Goal: Use online tool/utility: Utilize a website feature to perform a specific function

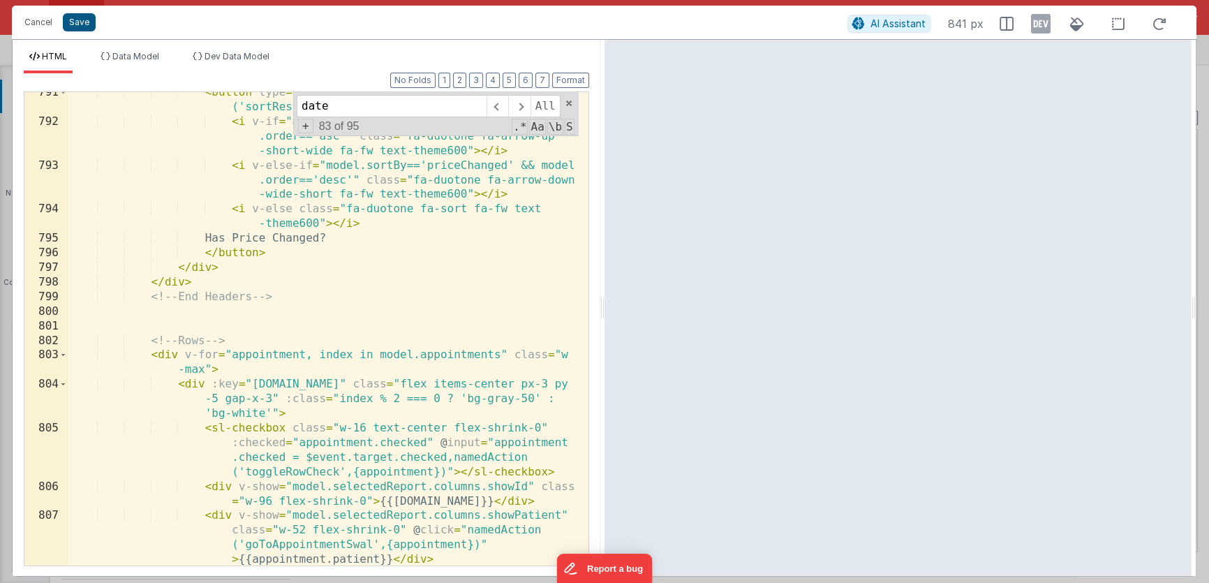
scroll to position [6916, 0]
click at [45, 27] on button "Cancel" at bounding box center [38, 23] width 42 height 20
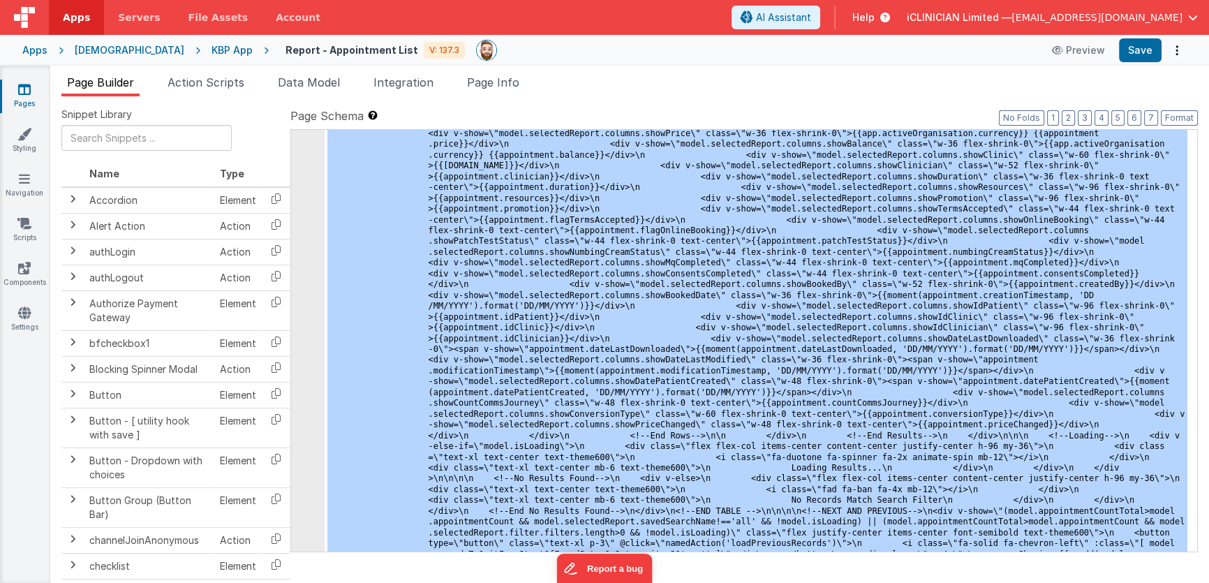
click at [38, 51] on div "Apps" at bounding box center [34, 50] width 25 height 14
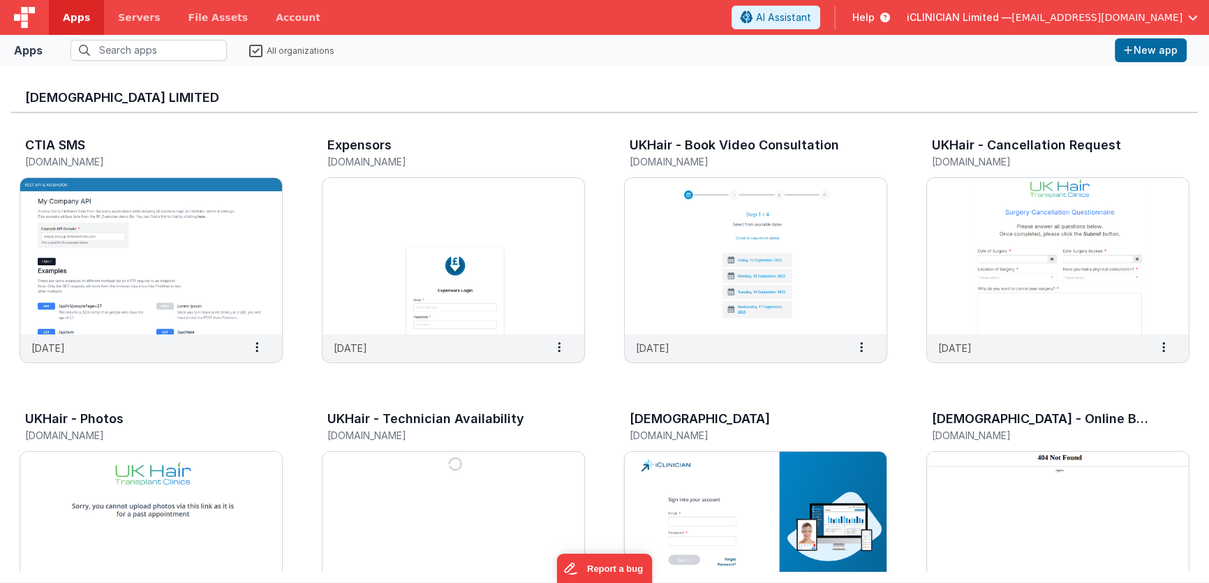
click at [720, 469] on img at bounding box center [756, 530] width 262 height 156
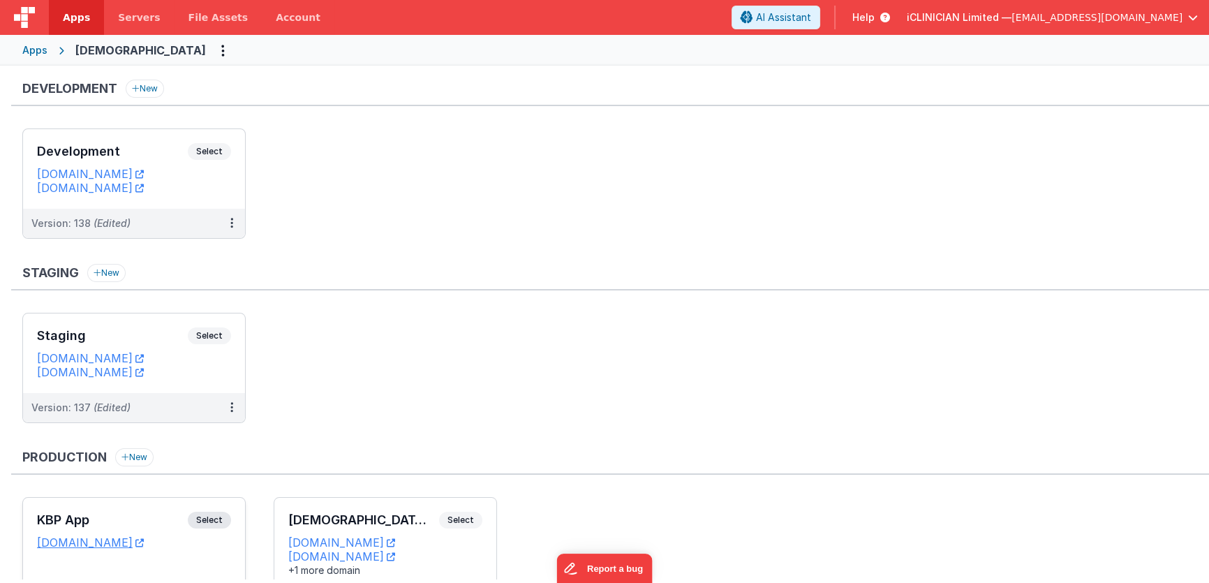
click at [171, 512] on div "KBP App Select" at bounding box center [134, 524] width 194 height 24
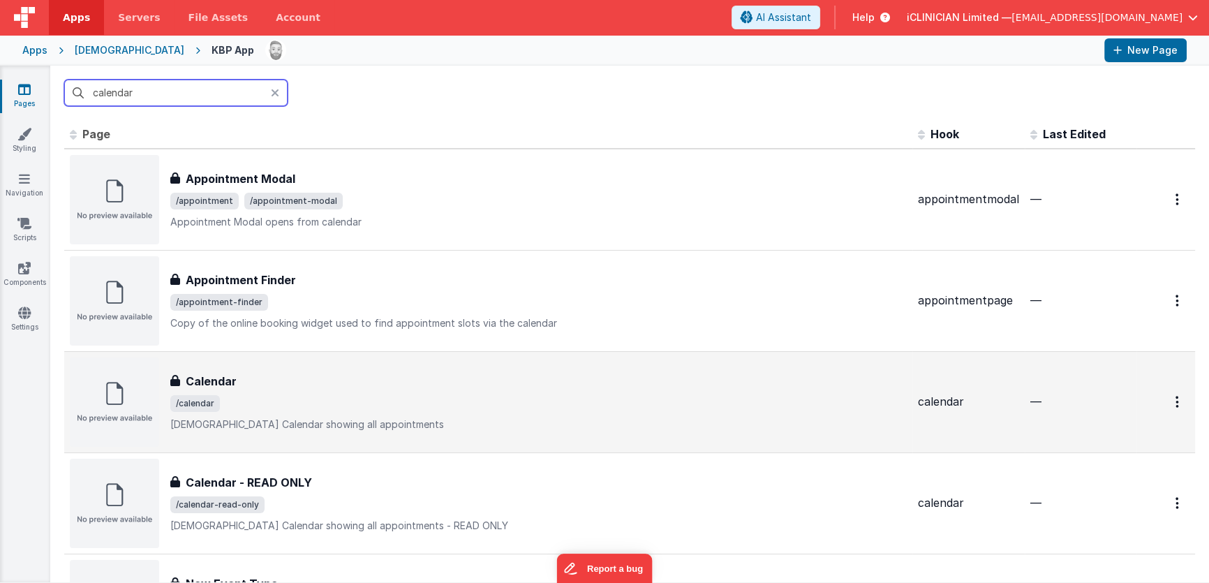
type input "calendar"
click at [313, 380] on div "Calendar" at bounding box center [538, 381] width 737 height 17
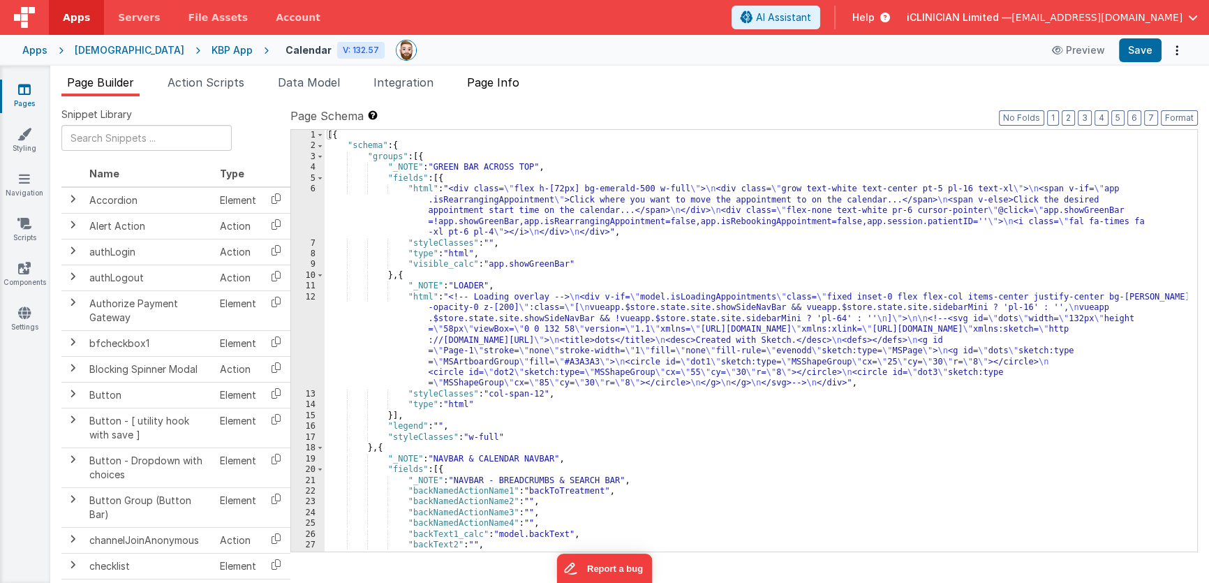
click at [513, 84] on span "Page Info" at bounding box center [493, 82] width 52 height 14
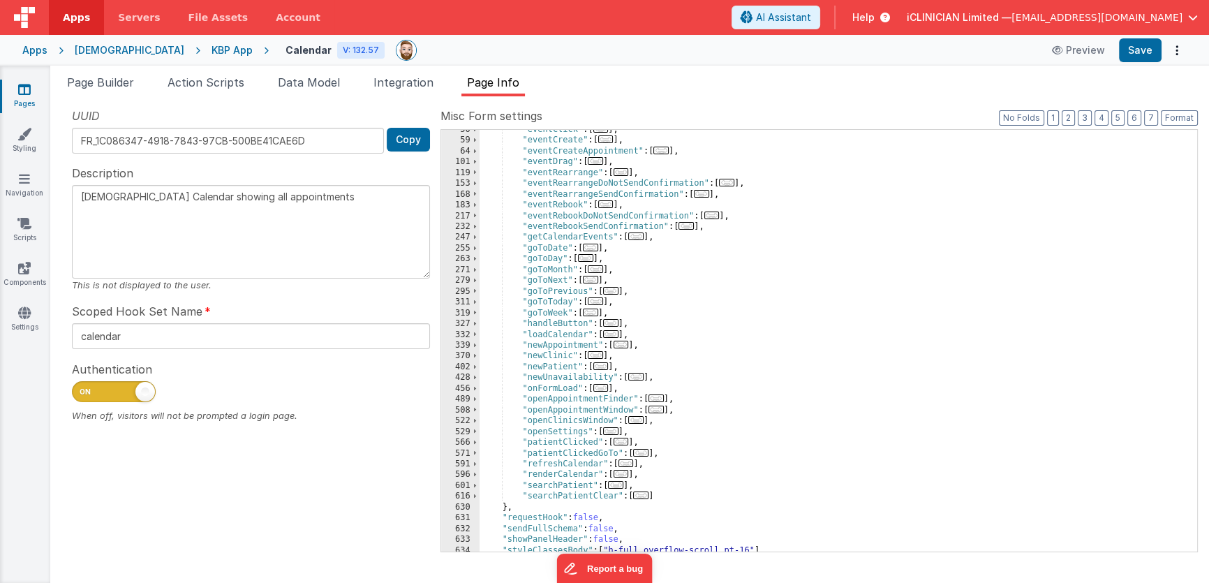
scroll to position [165, 0]
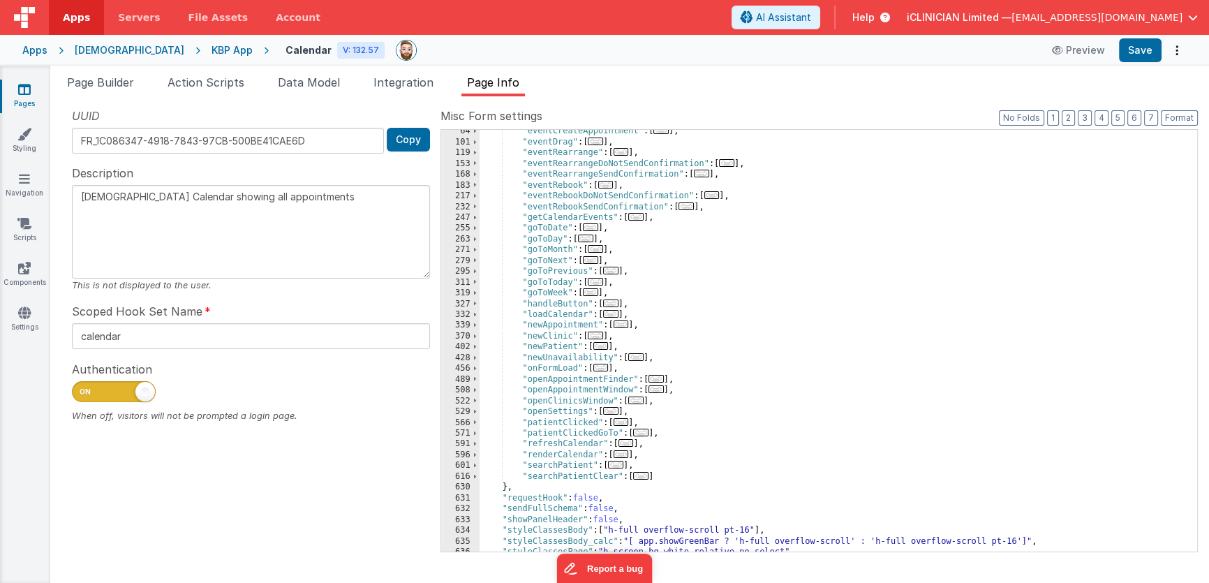
click at [614, 314] on span "..." at bounding box center [610, 314] width 15 height 8
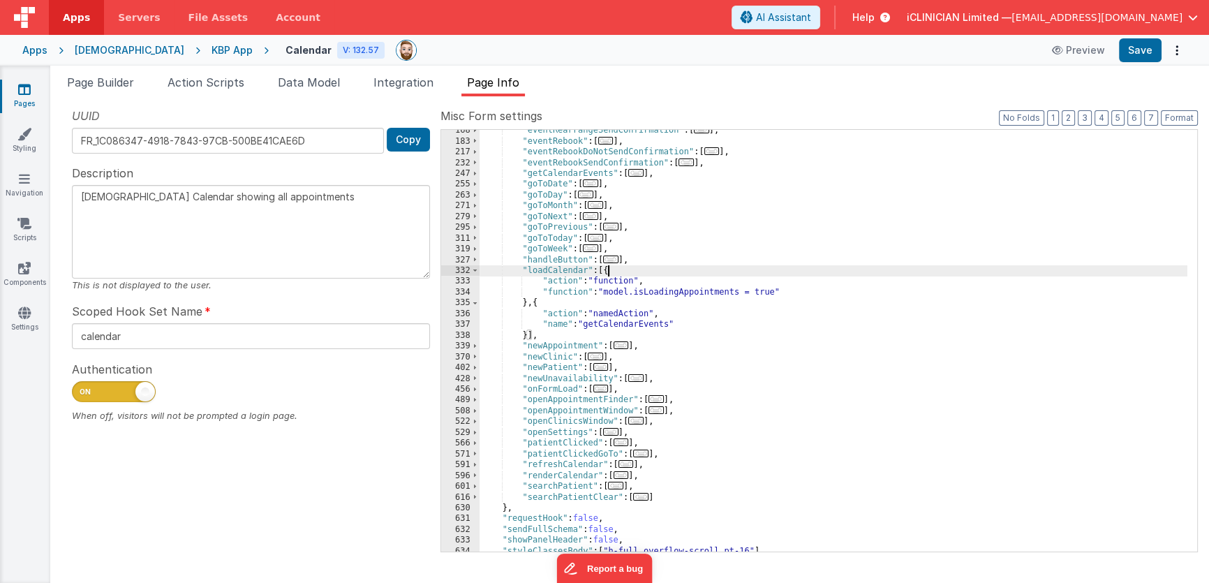
scroll to position [216, 0]
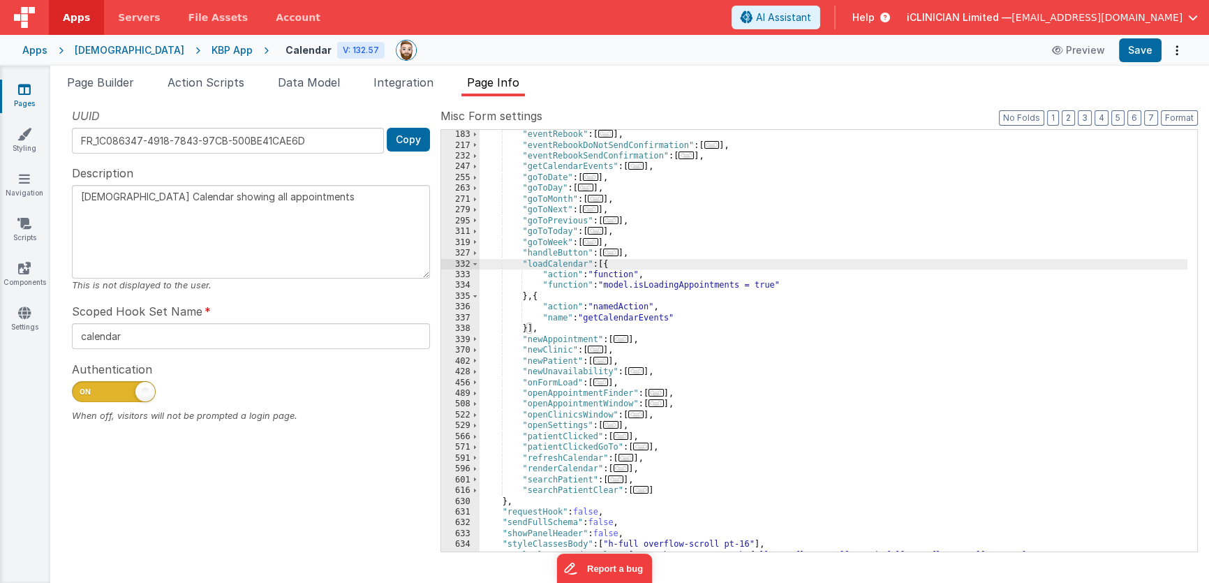
click at [607, 381] on span "..." at bounding box center [600, 382] width 15 height 8
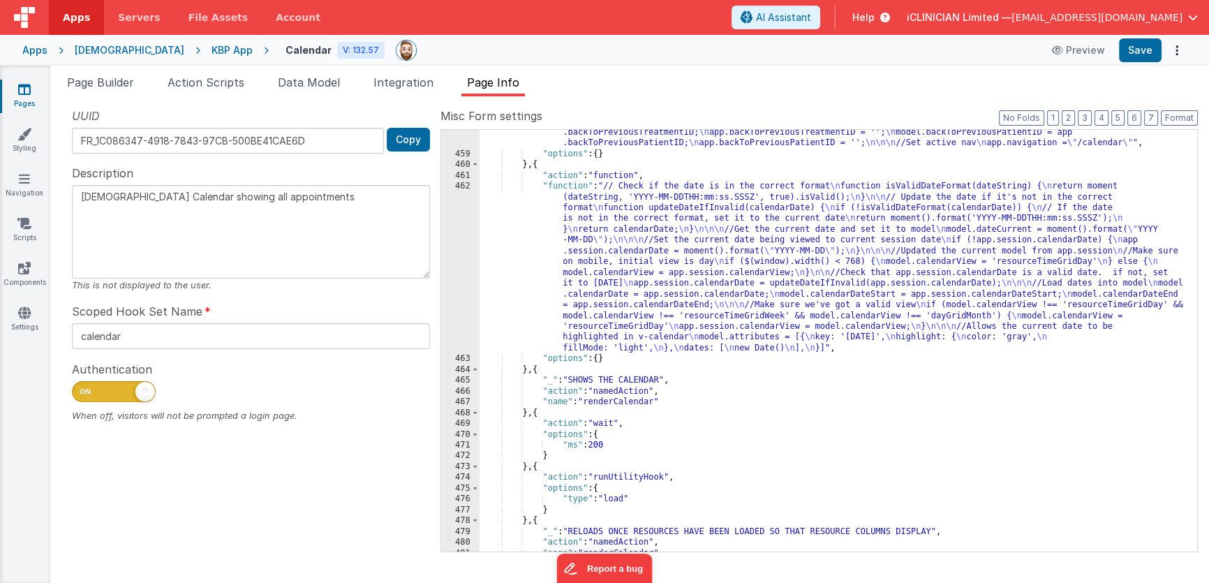
scroll to position [520, 0]
click at [693, 291] on div ""function" : "//Hides the sidebar when the user first loads the app so that the…" at bounding box center [834, 338] width 708 height 487
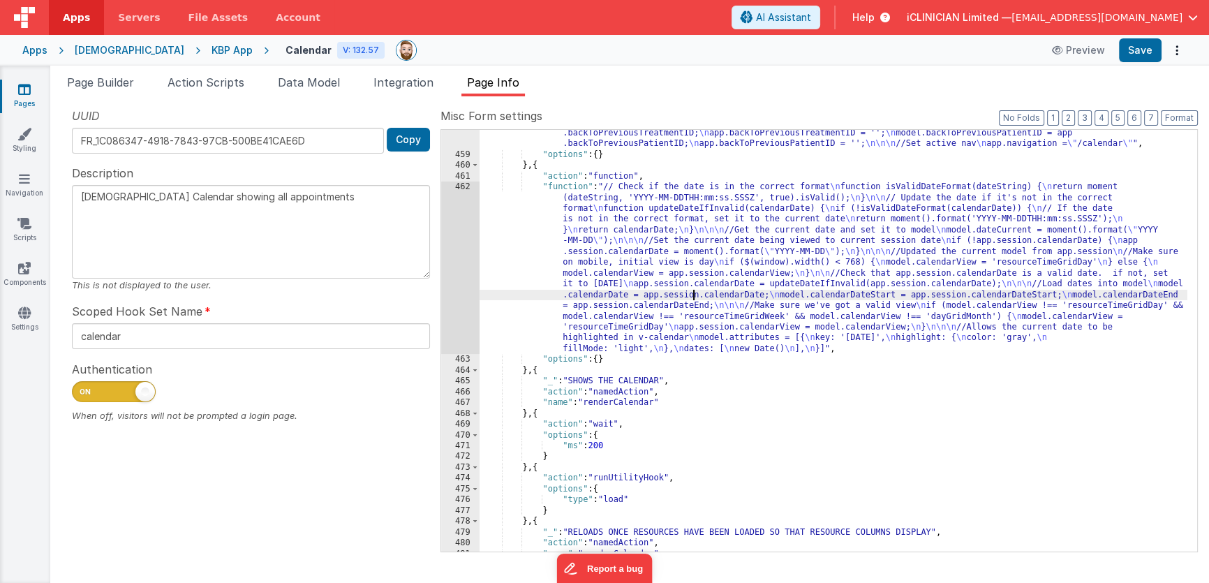
click at [458, 259] on div "462" at bounding box center [460, 268] width 38 height 172
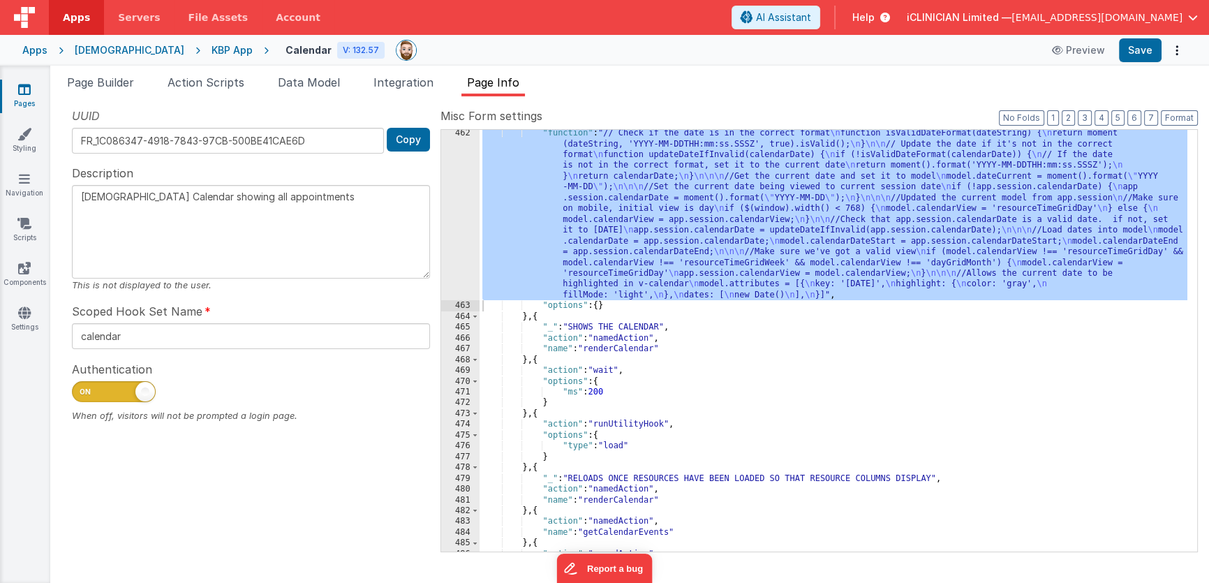
scroll to position [819, 0]
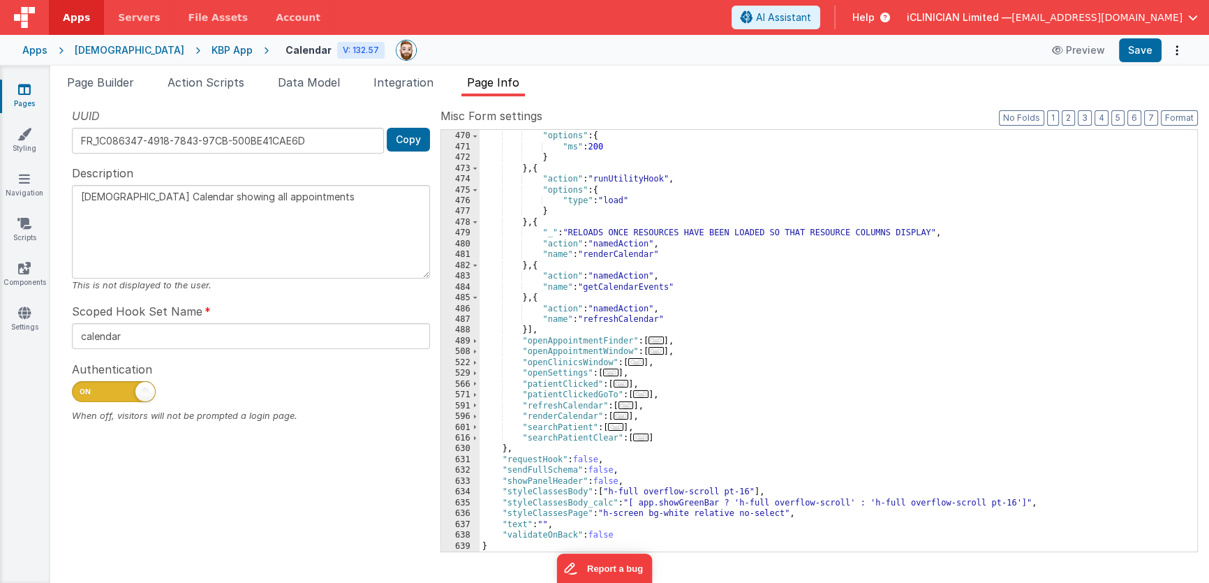
click at [625, 413] on span "..." at bounding box center [621, 416] width 15 height 8
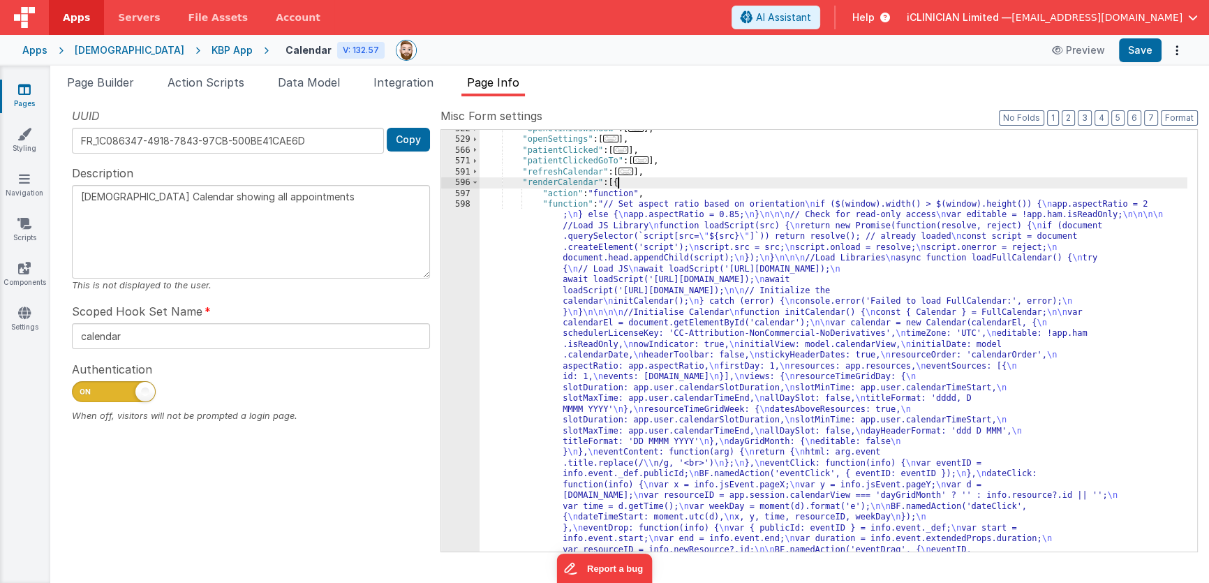
scroll to position [1053, 0]
click at [636, 387] on div ""openClinicsWindow" : [ ... ] , "openSettings" : [ ... ] , "patientClicked" : […" at bounding box center [834, 545] width 708 height 843
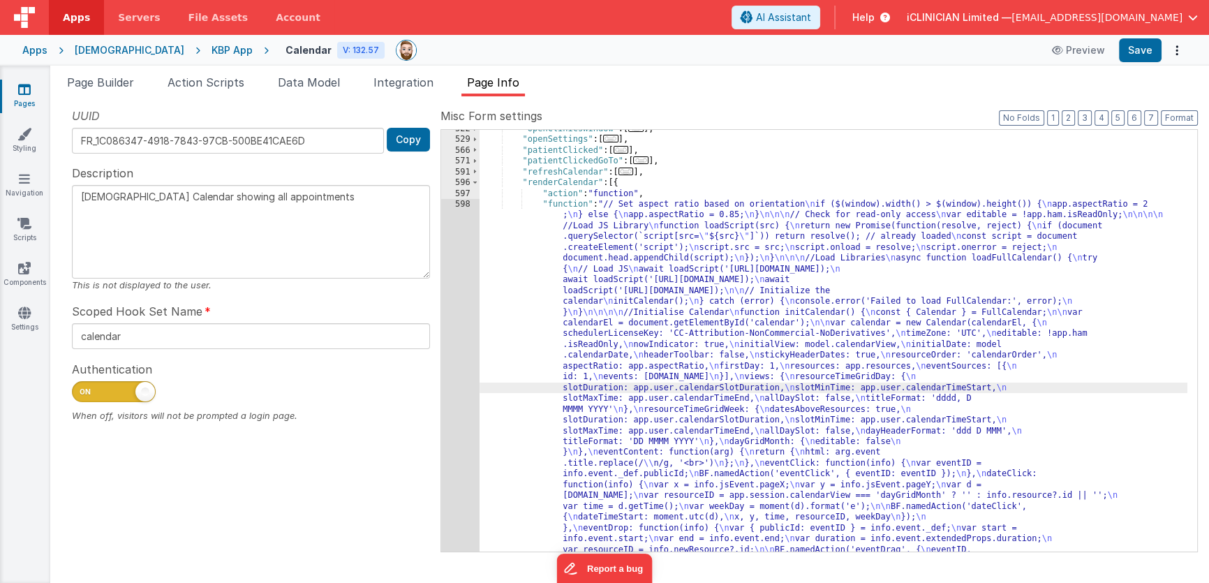
scroll to position [1121, 0]
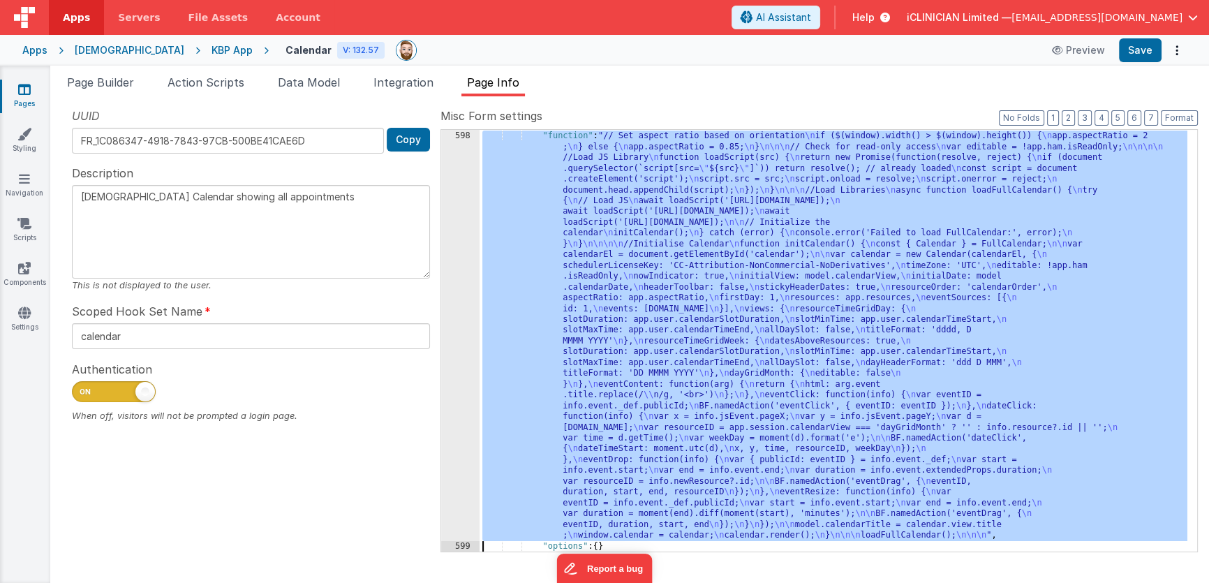
click at [459, 348] on div "598" at bounding box center [460, 336] width 38 height 410
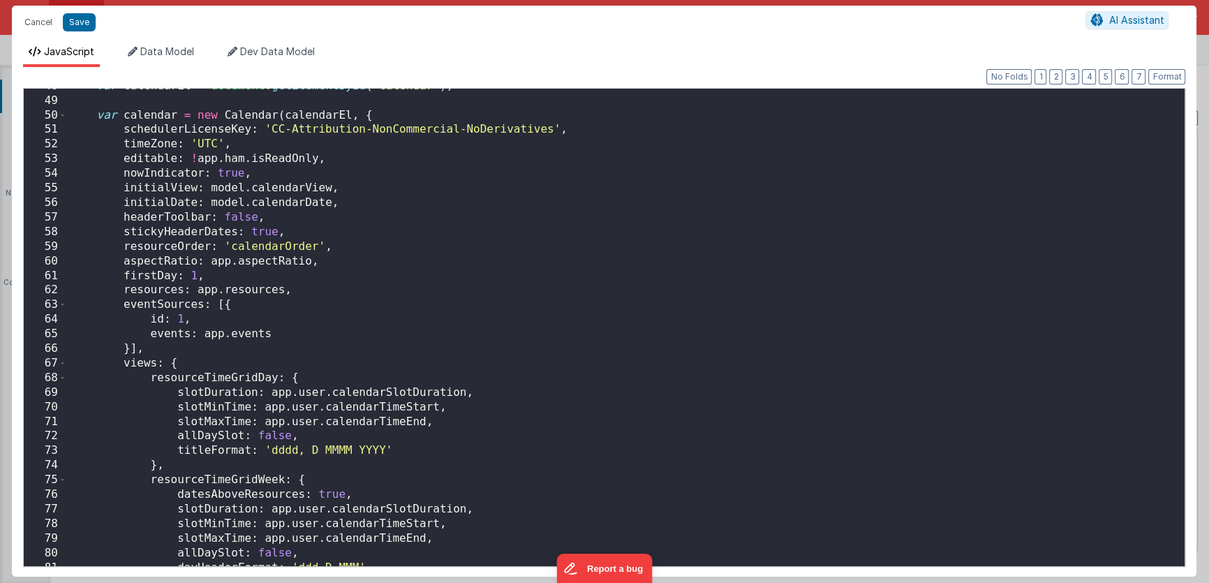
scroll to position [696, 0]
click at [451, 321] on div "var calendarEl = document . getElementById ( 'calendar' ) ; var calendar = new …" at bounding box center [621, 333] width 1109 height 508
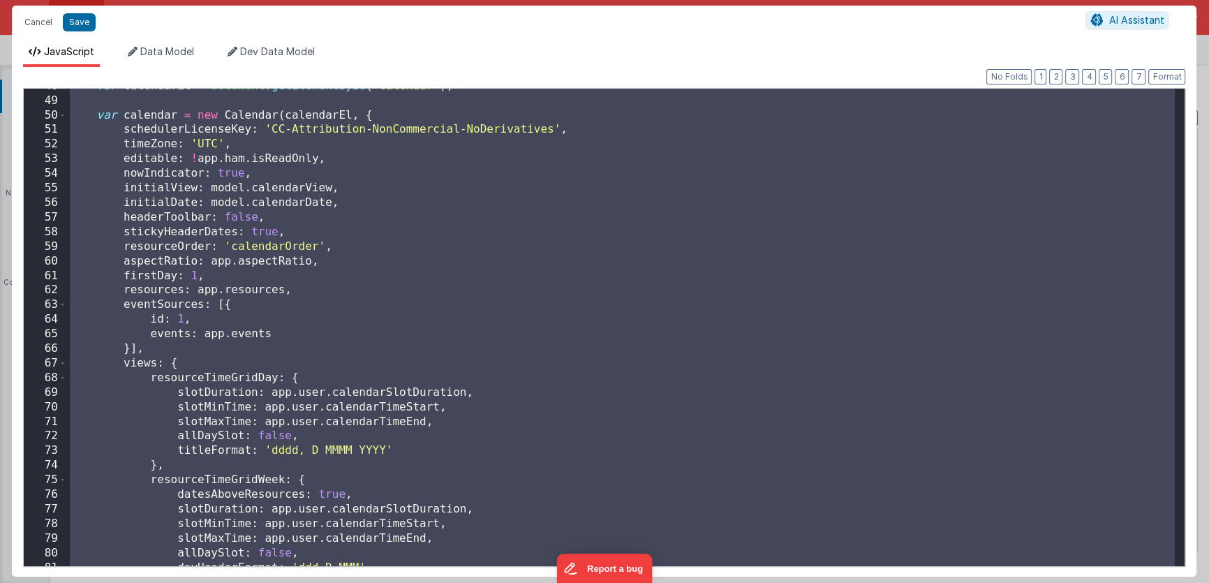
click at [299, 339] on div "var calendarEl = document . getElementById ( 'calendar' ) ; var calendar = new …" at bounding box center [621, 333] width 1109 height 508
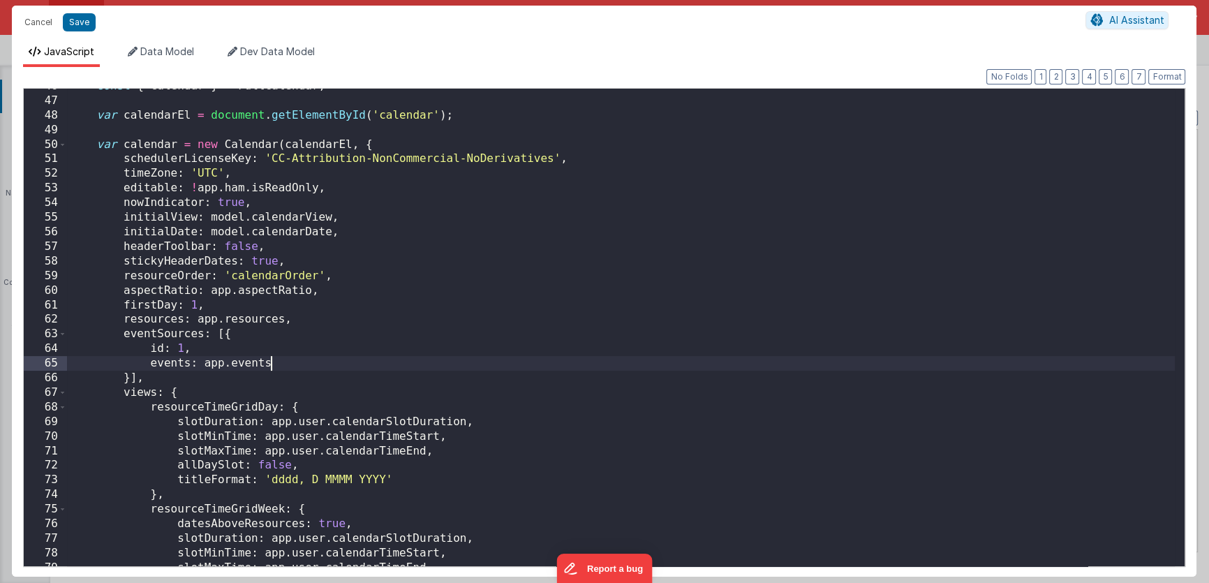
scroll to position [667, 0]
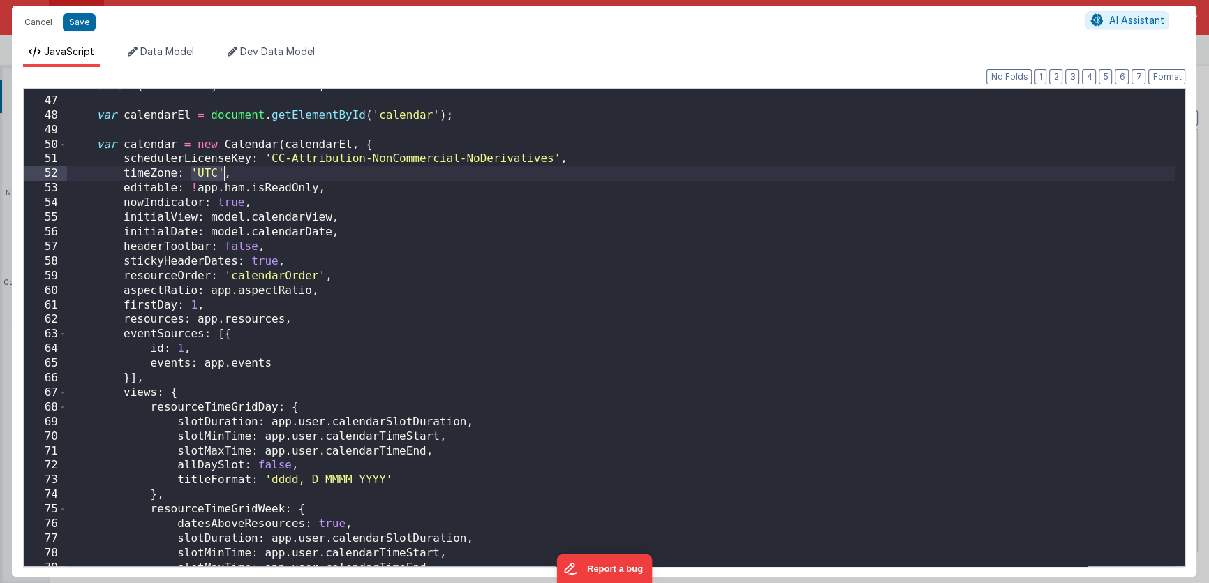
drag, startPoint x: 191, startPoint y: 172, endPoint x: 221, endPoint y: 172, distance: 30.0
click at [221, 172] on div "const { Calendar } = FullCalendar ; var calendarEl = document . getElementById …" at bounding box center [621, 333] width 1109 height 508
click at [80, 28] on button "Save" at bounding box center [79, 22] width 33 height 18
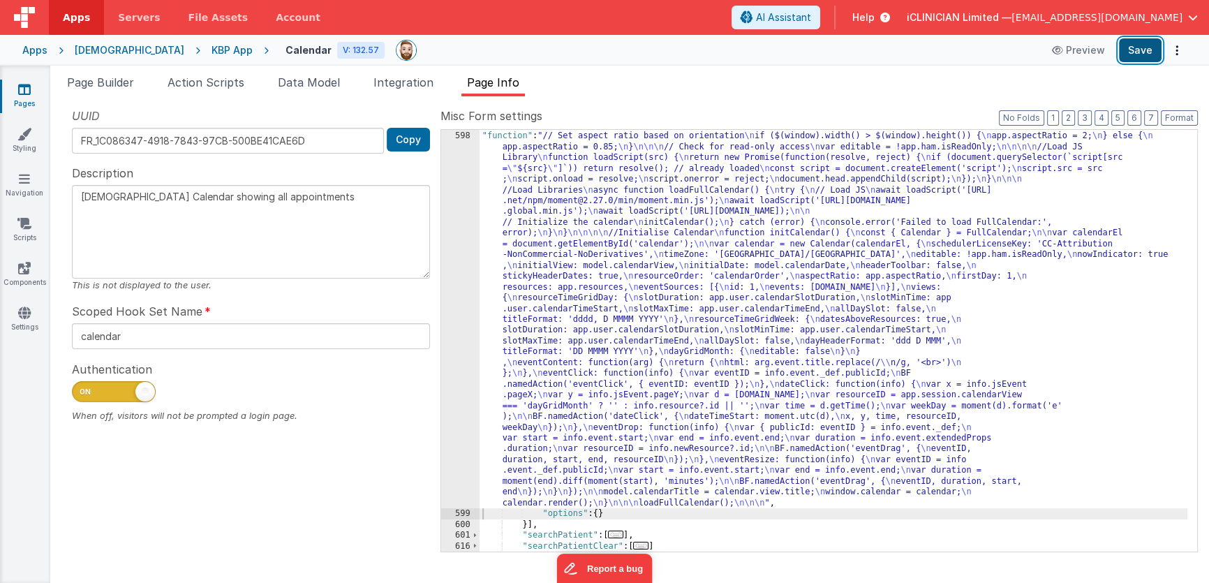
click at [1131, 55] on button "Save" at bounding box center [1140, 50] width 43 height 24
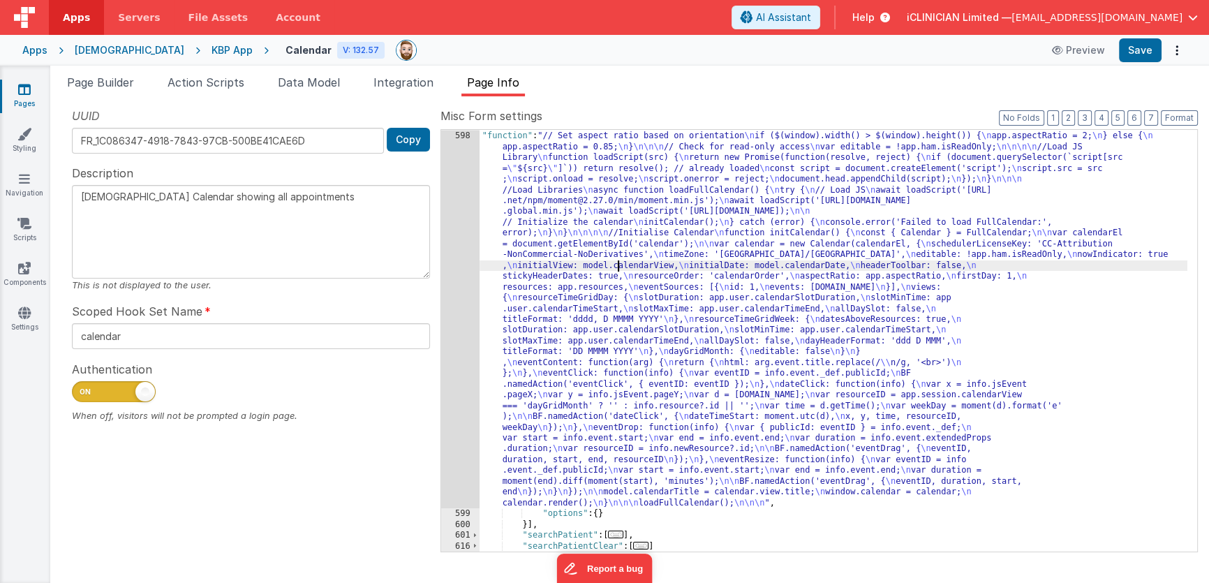
click at [616, 260] on div ""action" : "function" , "function" : "// Set aspect ratio based on orientation …" at bounding box center [834, 341] width 708 height 443
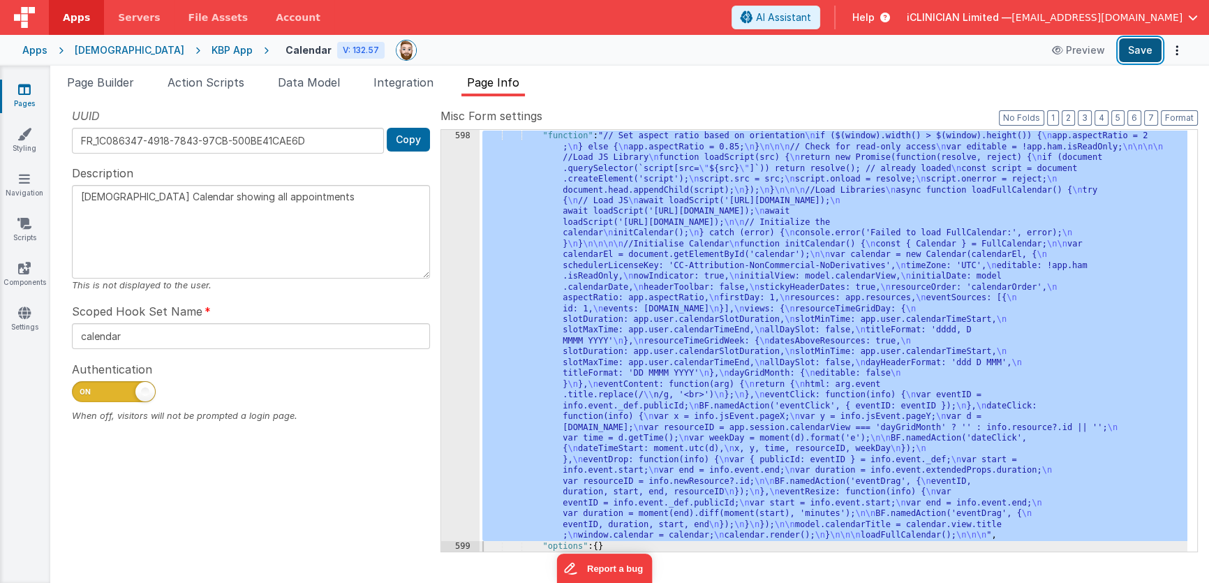
click at [1146, 54] on button "Save" at bounding box center [1140, 50] width 43 height 24
click at [459, 252] on div "598" at bounding box center [460, 336] width 38 height 410
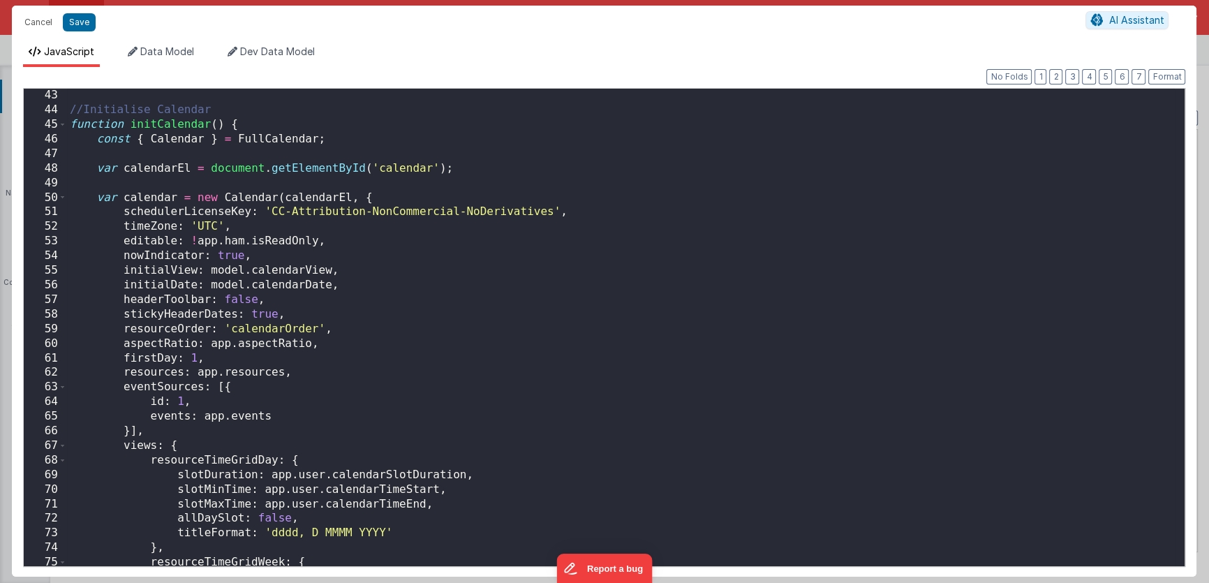
scroll to position [612, 0]
drag, startPoint x: 195, startPoint y: 226, endPoint x: 227, endPoint y: 225, distance: 32.1
click at [227, 225] on div "//Initialise Calendar function initCalendar ( ) { const { Calendar } = FullCale…" at bounding box center [621, 329] width 1109 height 508
click at [74, 21] on button "Save" at bounding box center [79, 22] width 33 height 18
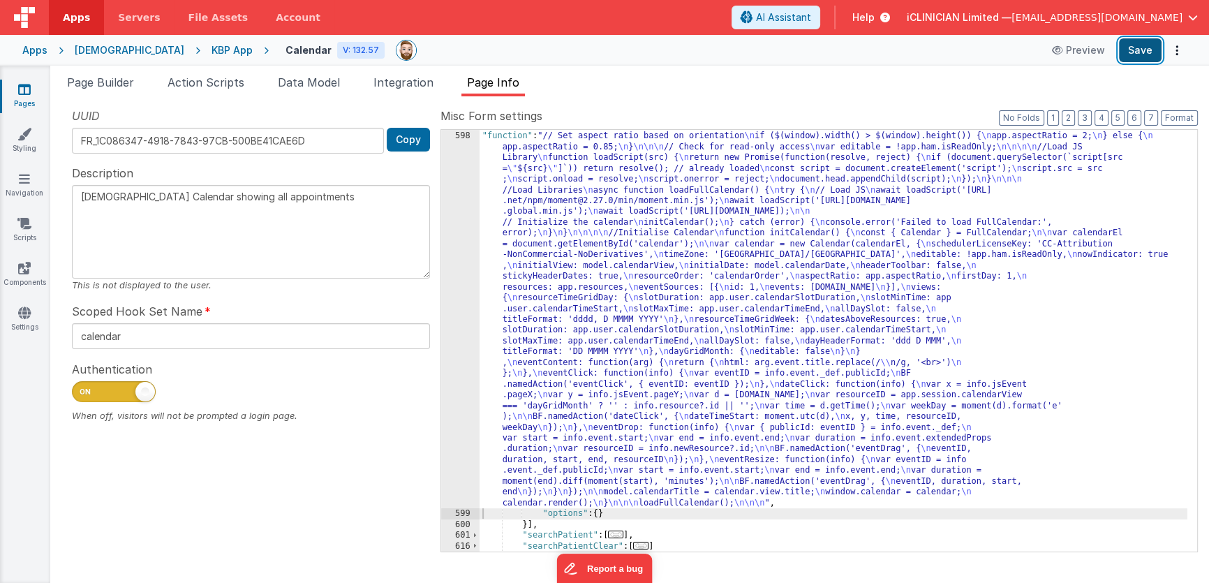
click at [1141, 52] on button "Save" at bounding box center [1140, 50] width 43 height 24
click at [94, 50] on div "[DEMOGRAPHIC_DATA]" at bounding box center [130, 50] width 110 height 14
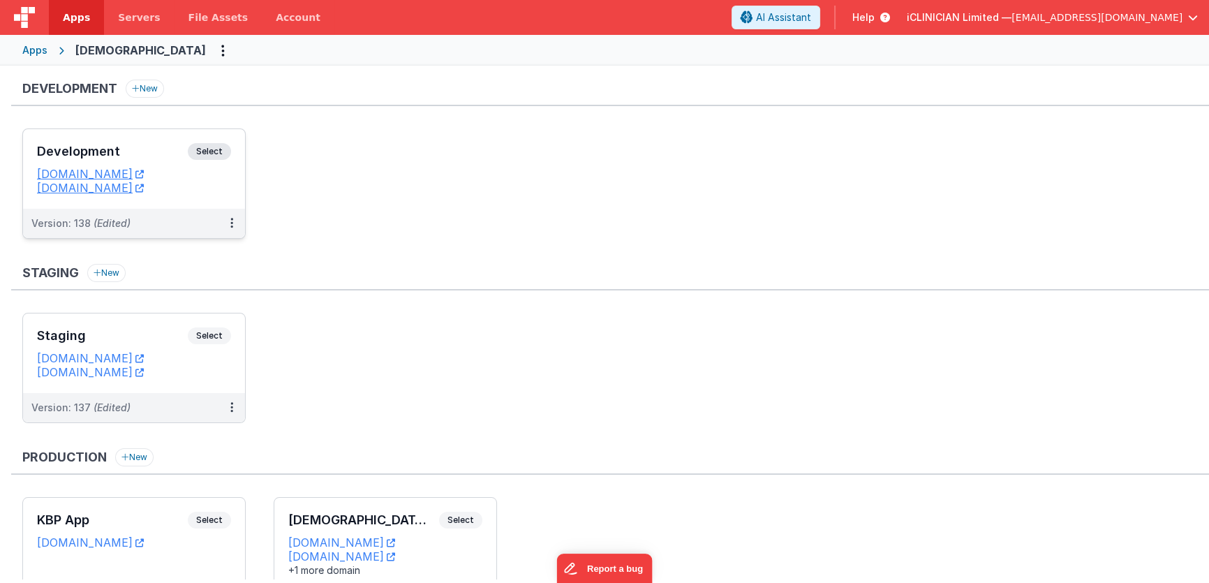
click at [167, 142] on div "Development Select URLs [DOMAIN_NAME] [DOMAIN_NAME]" at bounding box center [134, 169] width 222 height 80
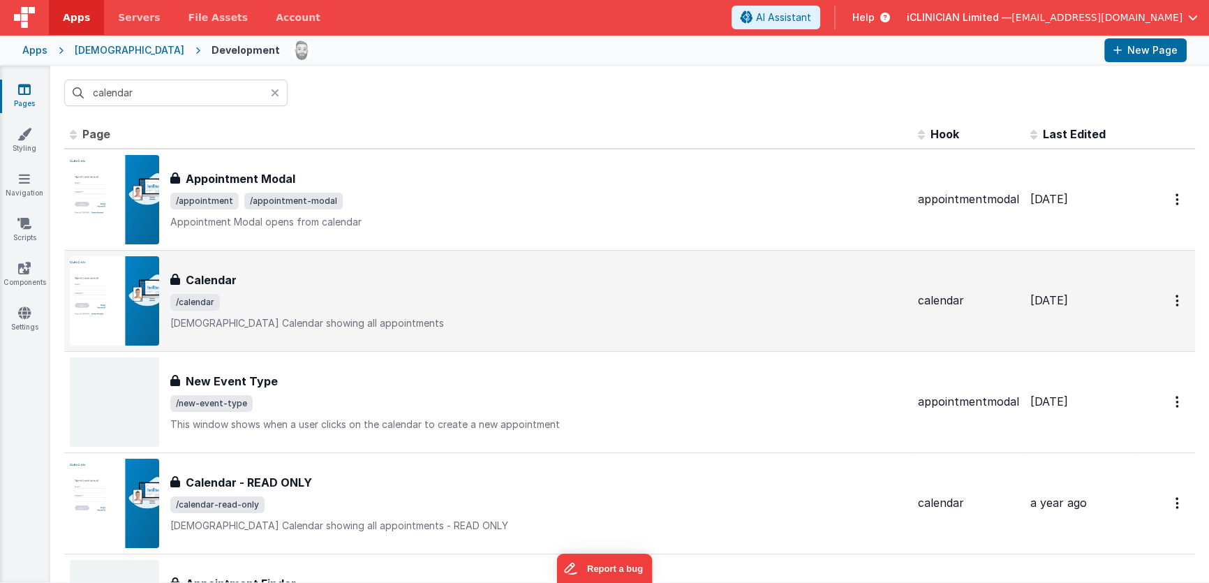
click at [253, 273] on div "Calendar" at bounding box center [538, 280] width 737 height 17
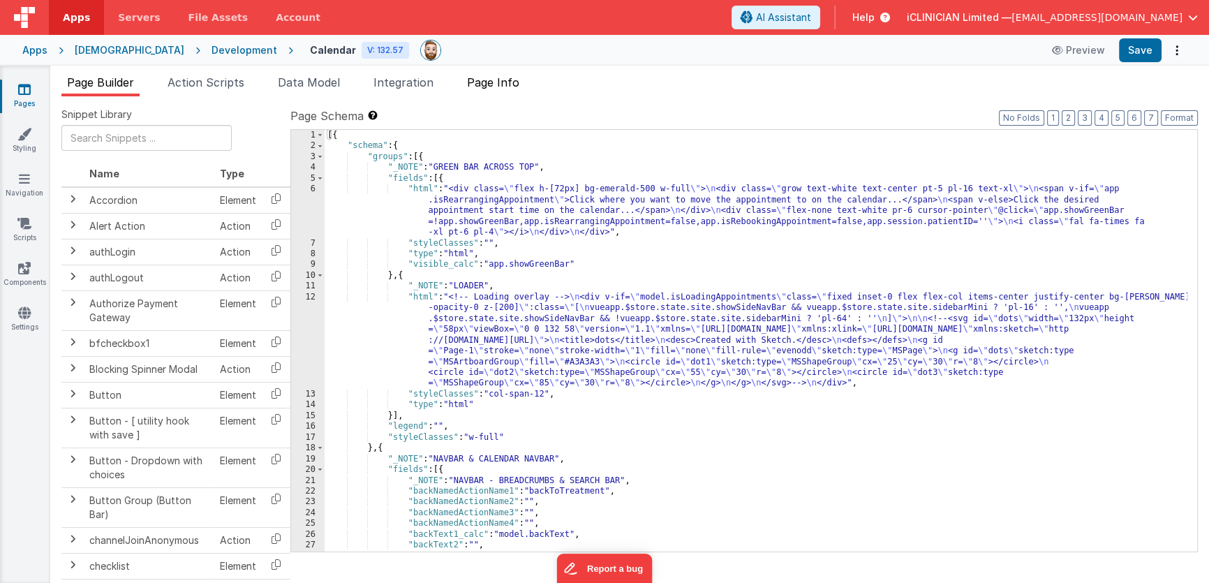
click at [505, 82] on span "Page Info" at bounding box center [493, 82] width 52 height 14
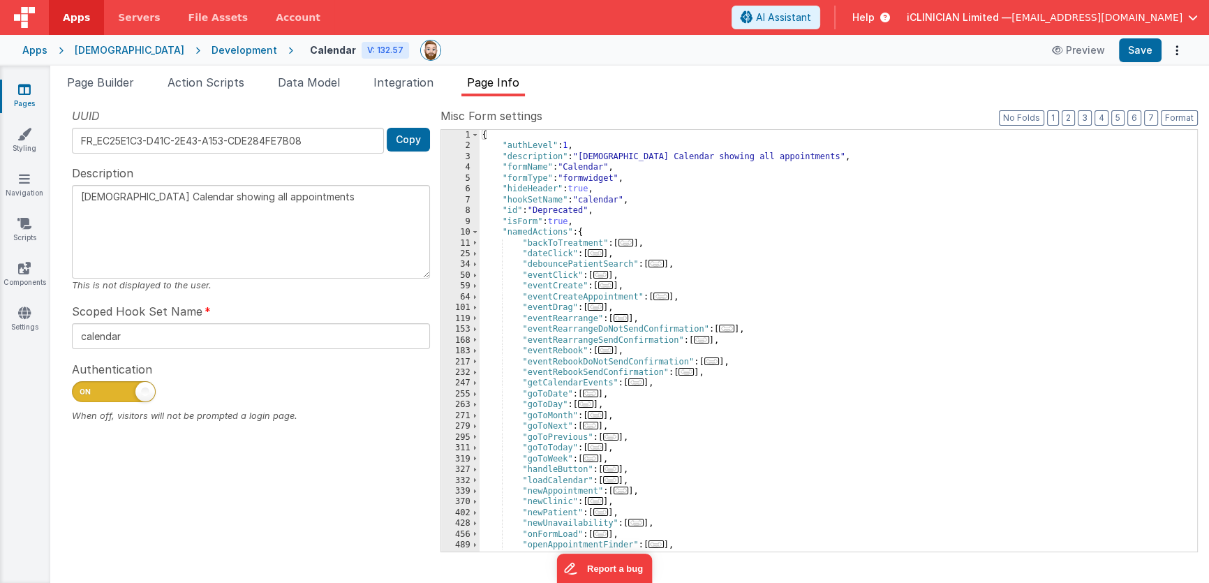
click at [949, 251] on div "{ "authLevel" : 1 , "description" : "iCLINICIAN Calendar showing all appointmen…" at bounding box center [834, 351] width 708 height 443
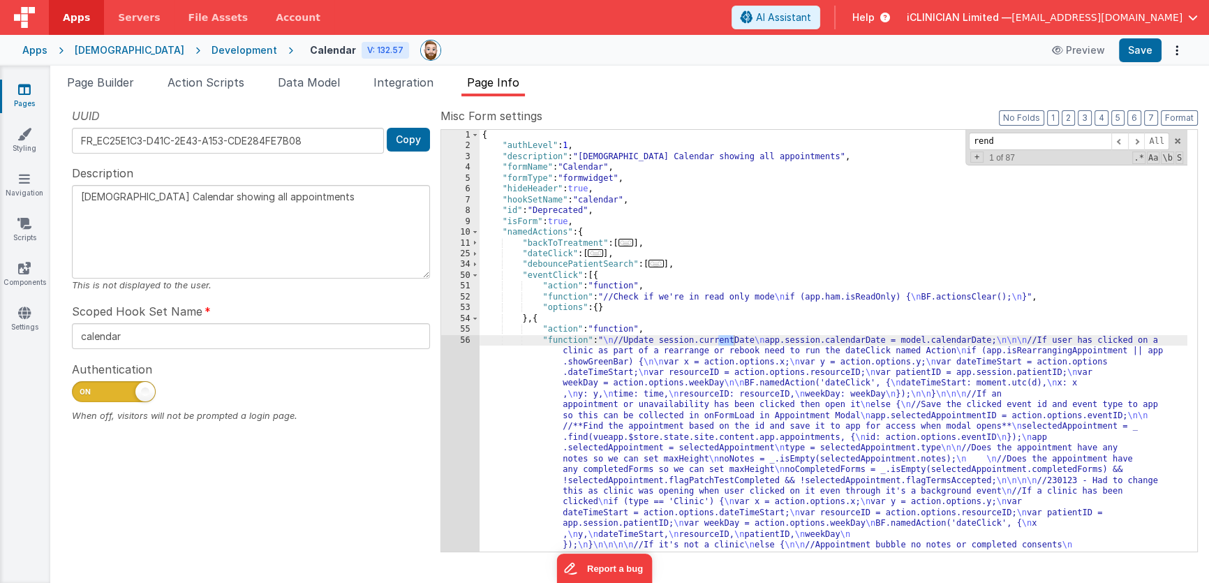
scroll to position [911, 0]
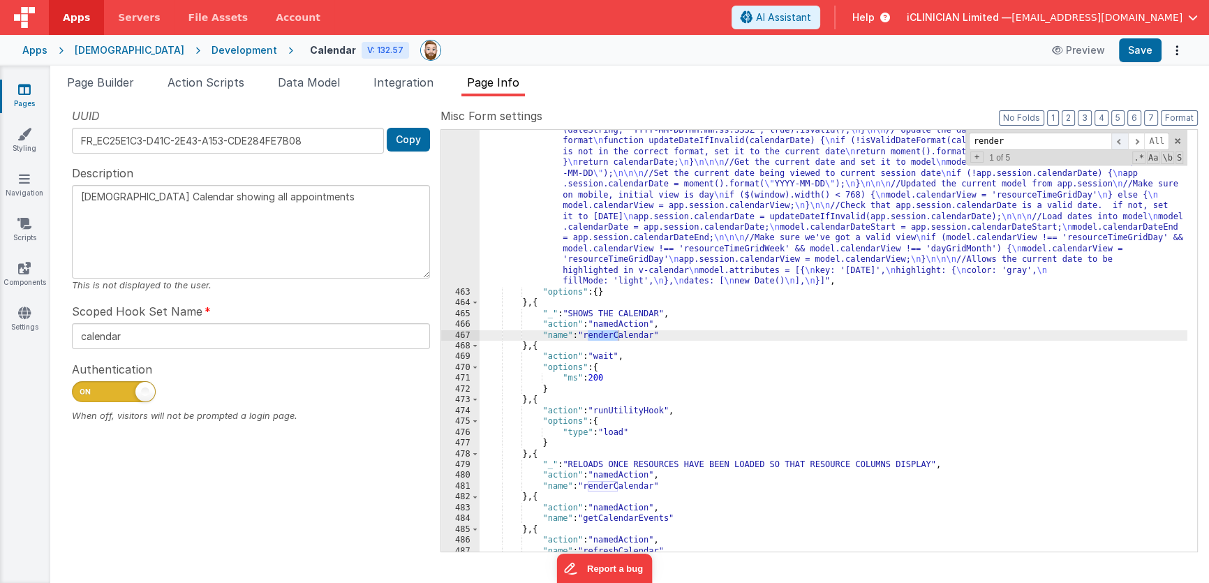
type input "render"
click at [1123, 142] on span at bounding box center [1119, 141] width 17 height 17
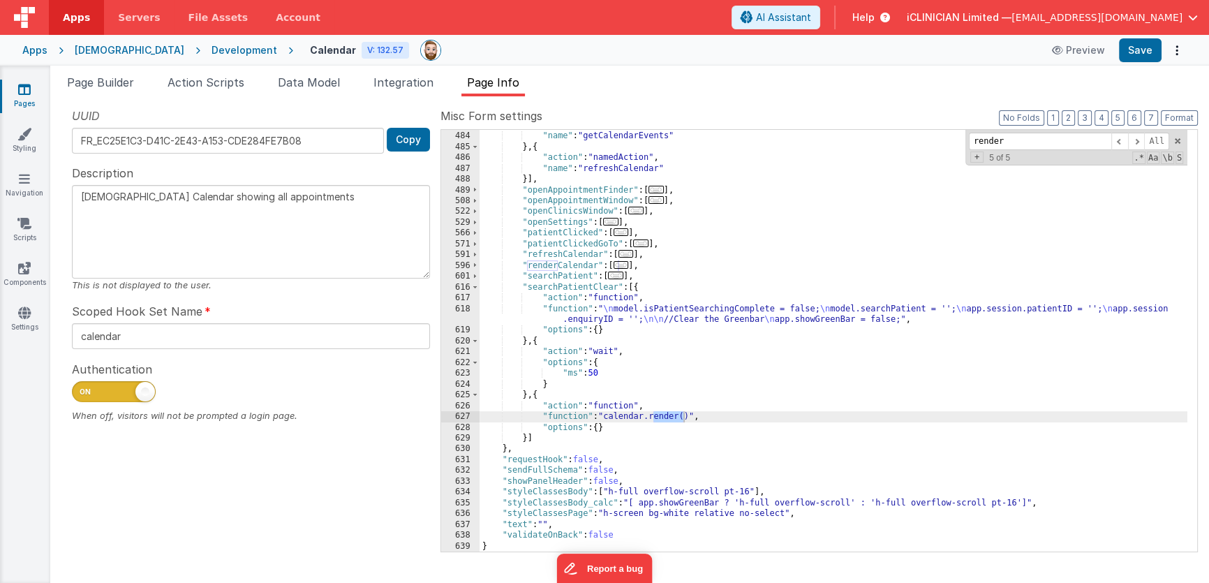
click at [626, 267] on span "..." at bounding box center [621, 265] width 15 height 8
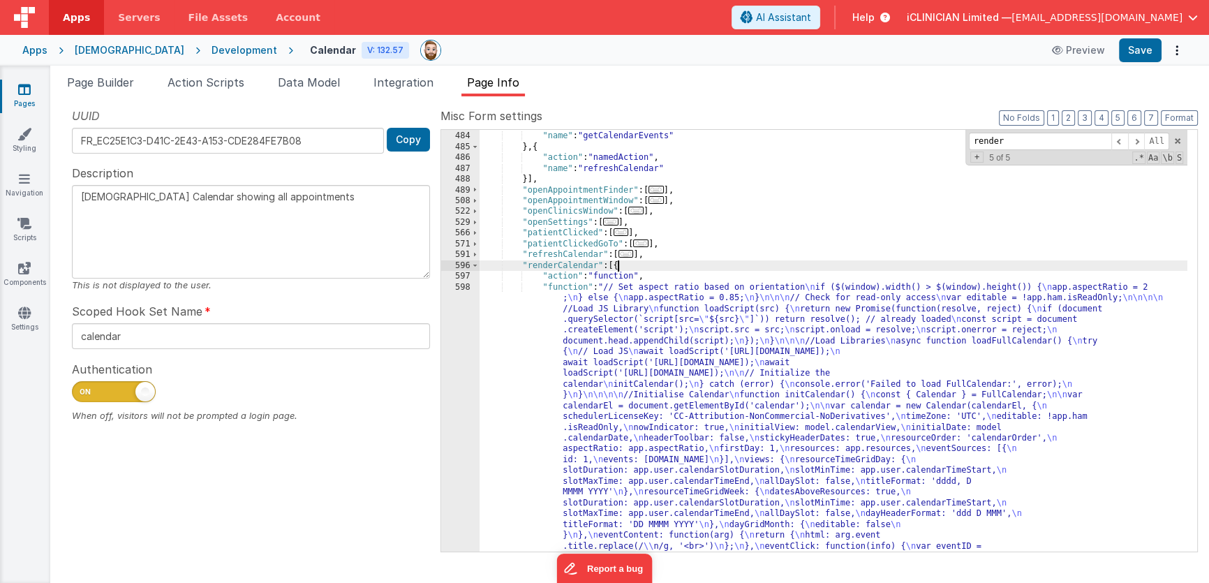
click at [662, 327] on div ""action" : "namedAction" , "name" : "getCalendarEvents" } , { "action" : "named…" at bounding box center [834, 541] width 708 height 843
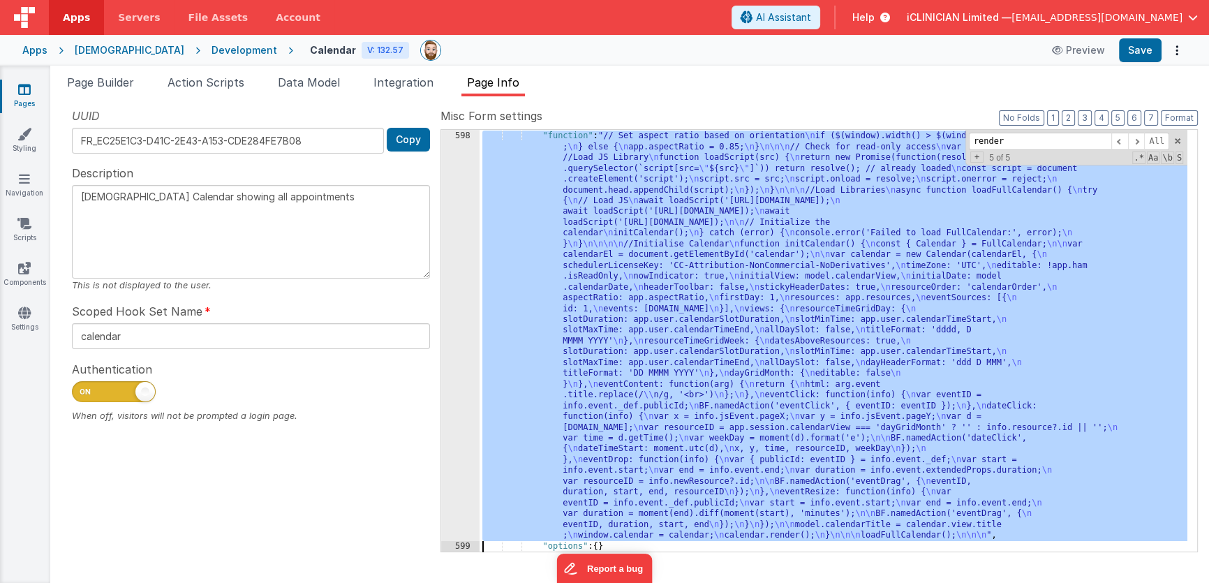
scroll to position [1445, 0]
click at [458, 262] on div "598" at bounding box center [460, 336] width 38 height 410
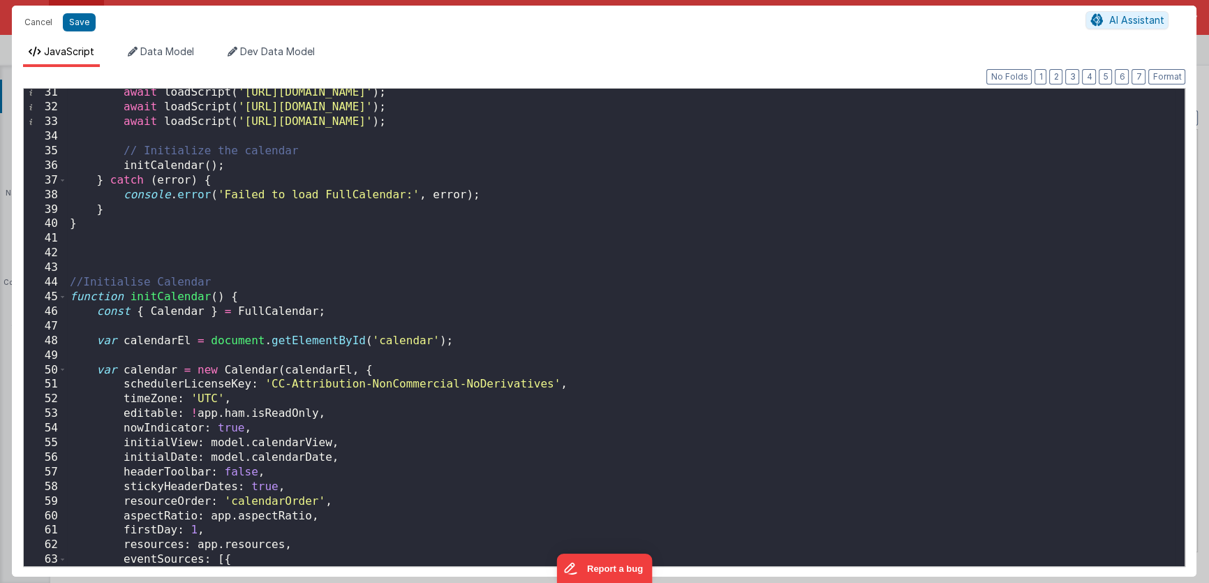
scroll to position [674, 0]
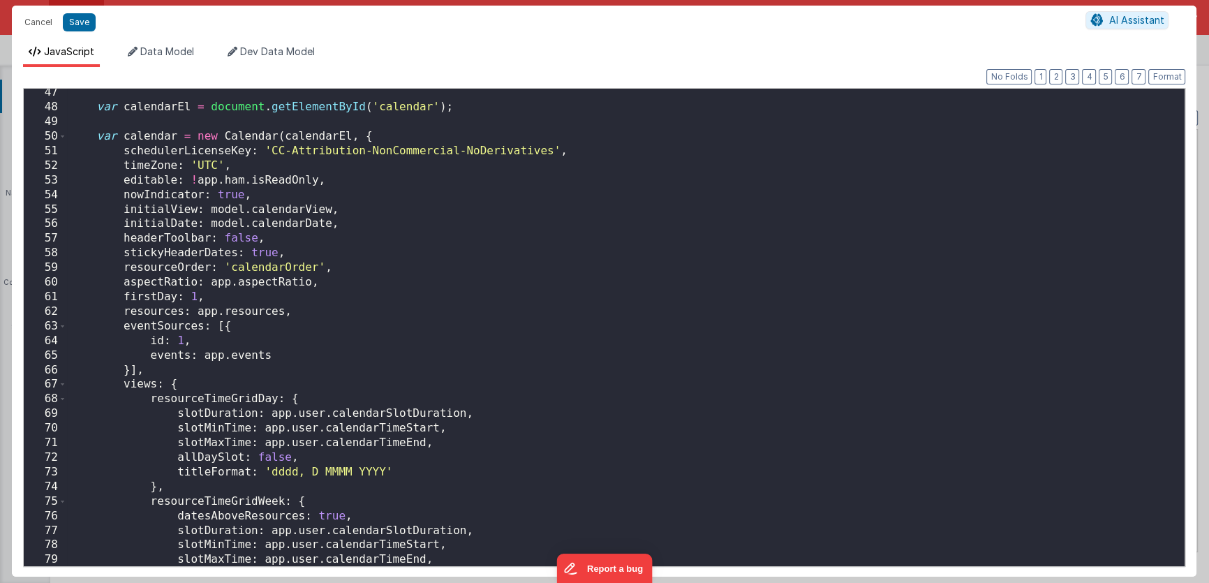
click at [189, 163] on div "var calendarEl = document . getElementById ( 'calendar' ) ; var calendar = new …" at bounding box center [621, 339] width 1109 height 508
paste textarea
click at [295, 166] on div "var calendarEl = document . getElementById ( 'calendar' ) ; var calendar = new …" at bounding box center [621, 339] width 1109 height 508
click at [371, 168] on div "var calendarEl = document . getElementById ( 'calendar' ) ; var calendar = new …" at bounding box center [621, 339] width 1109 height 508
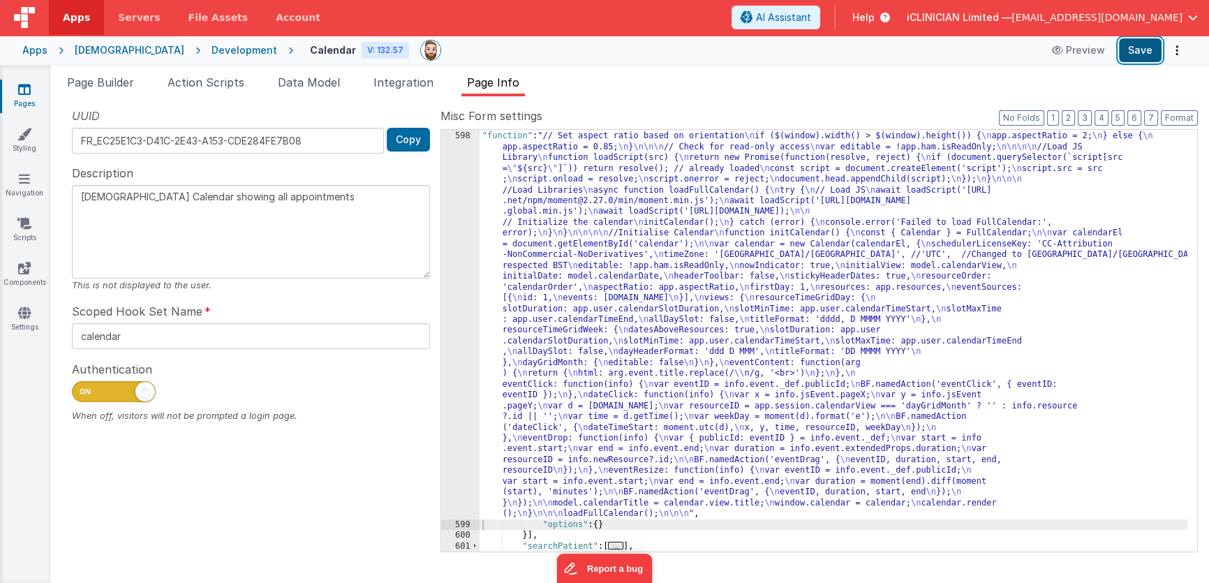
click at [1143, 46] on button "Save" at bounding box center [1140, 50] width 43 height 24
